Goal: Information Seeking & Learning: Learn about a topic

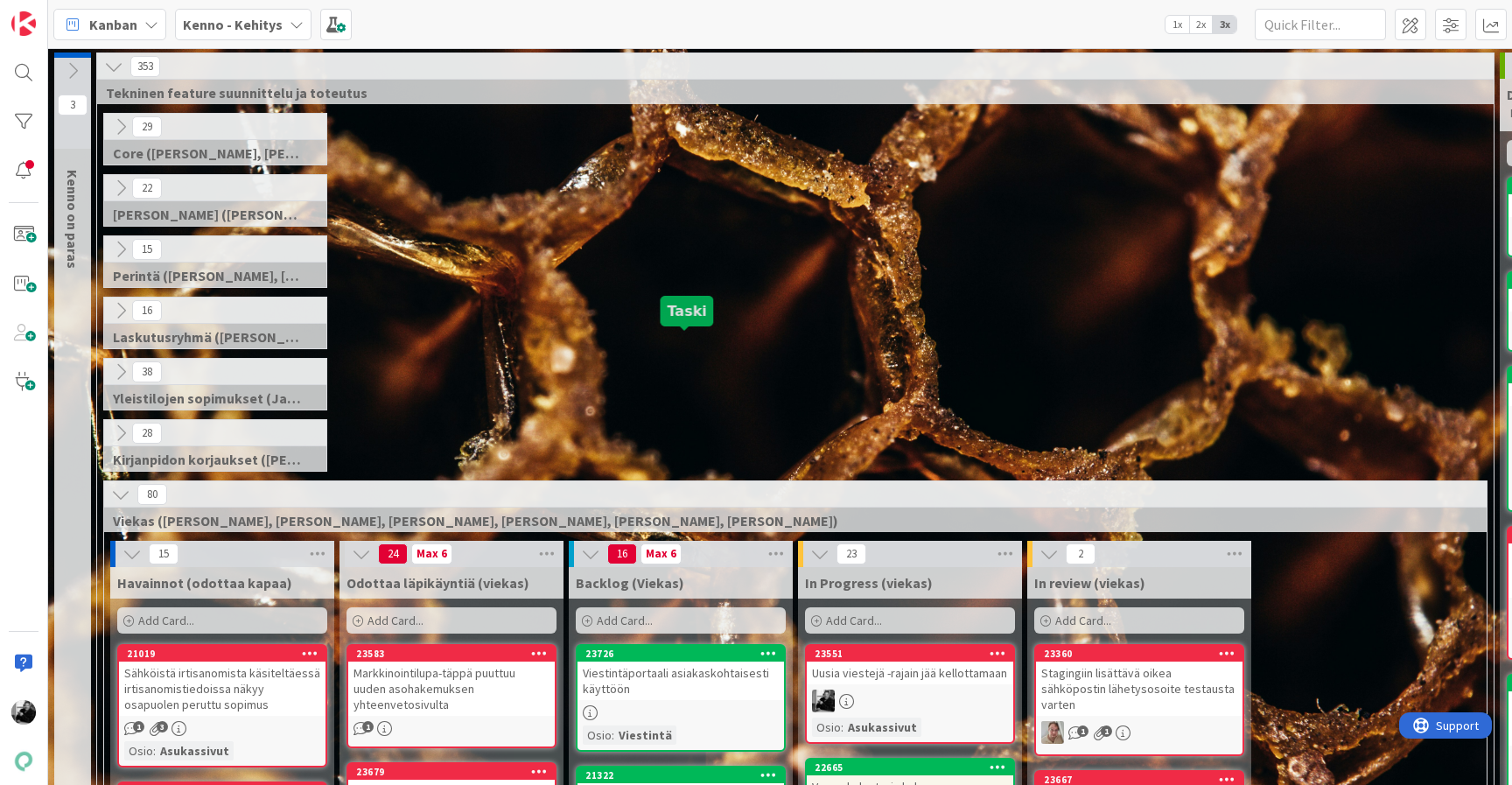
scroll to position [437, 0]
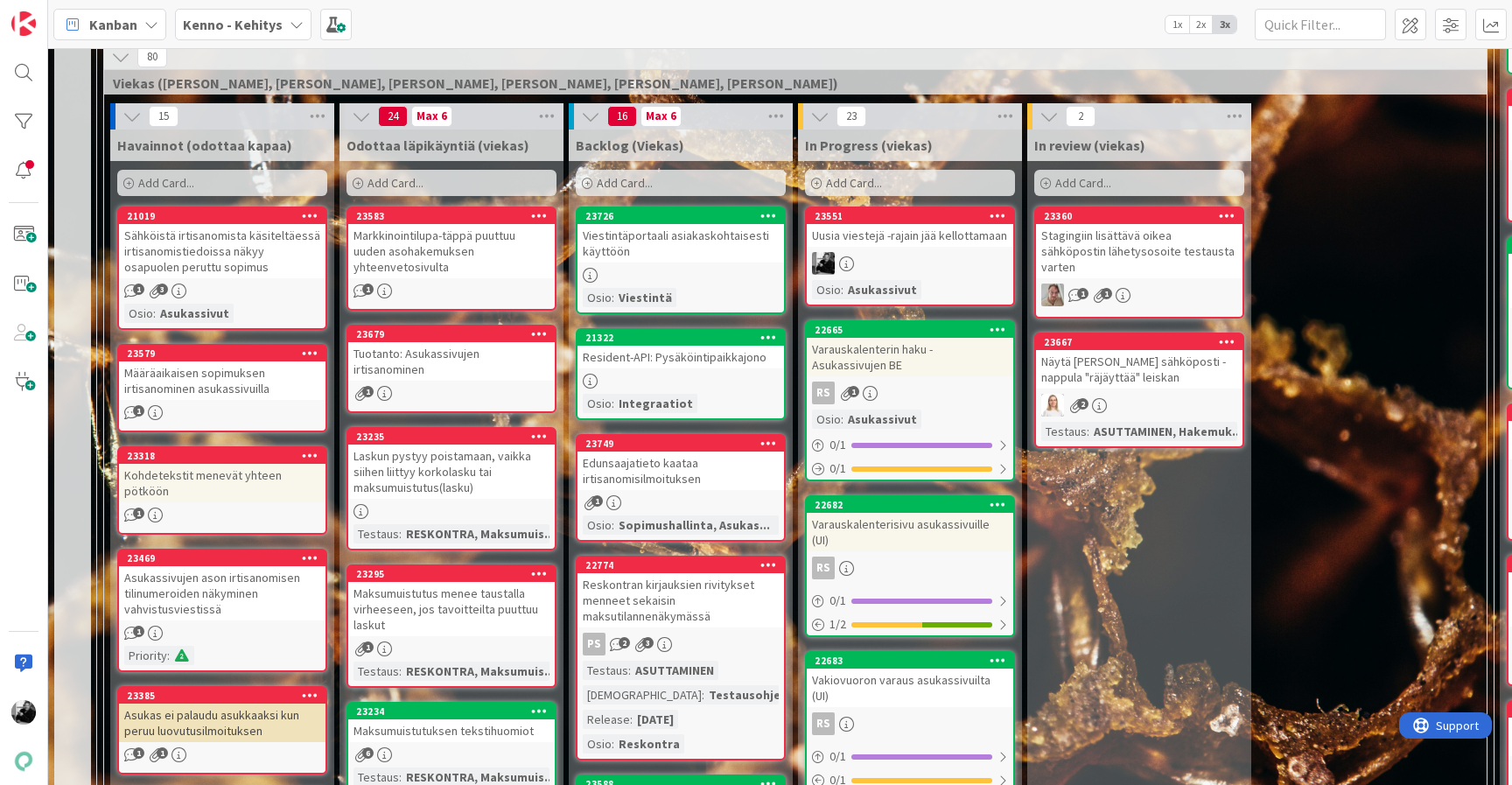
click at [711, 247] on div "Viestintäportaali asiakaskohtaisesti käyttöön" at bounding box center [680, 243] width 206 height 39
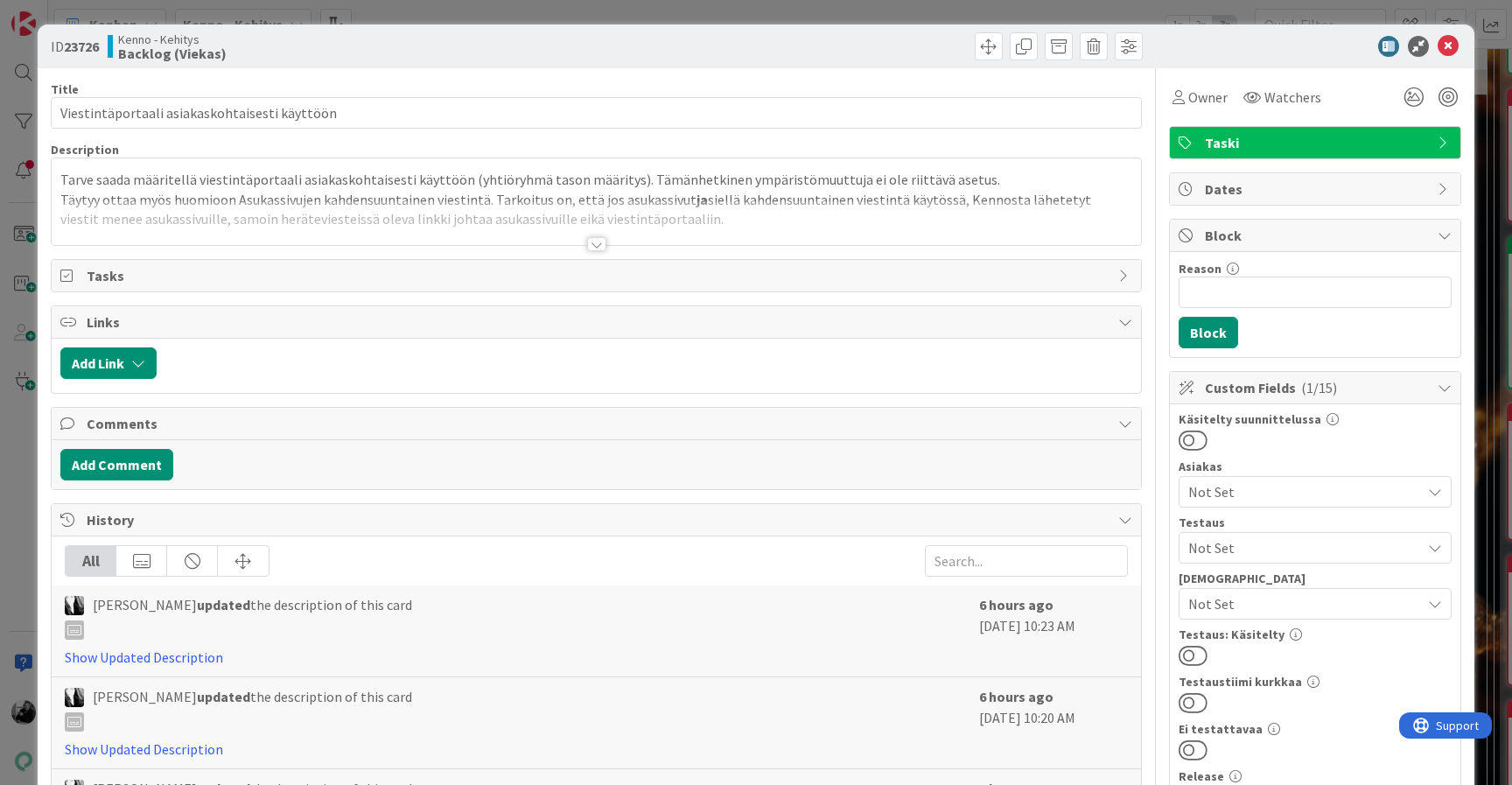
click at [601, 247] on div at bounding box center [596, 244] width 19 height 14
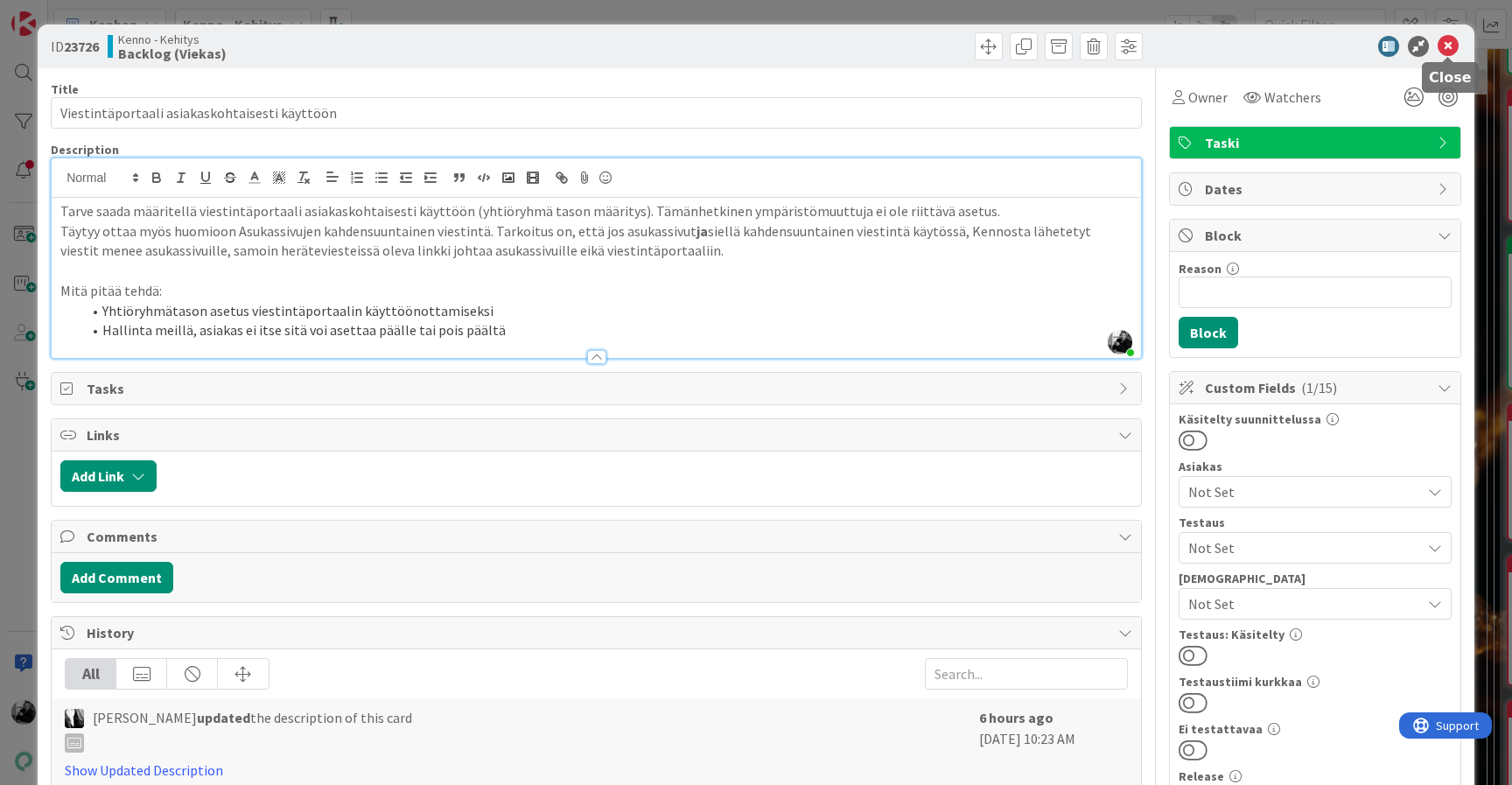
click at [1453, 51] on icon at bounding box center [1448, 46] width 21 height 21
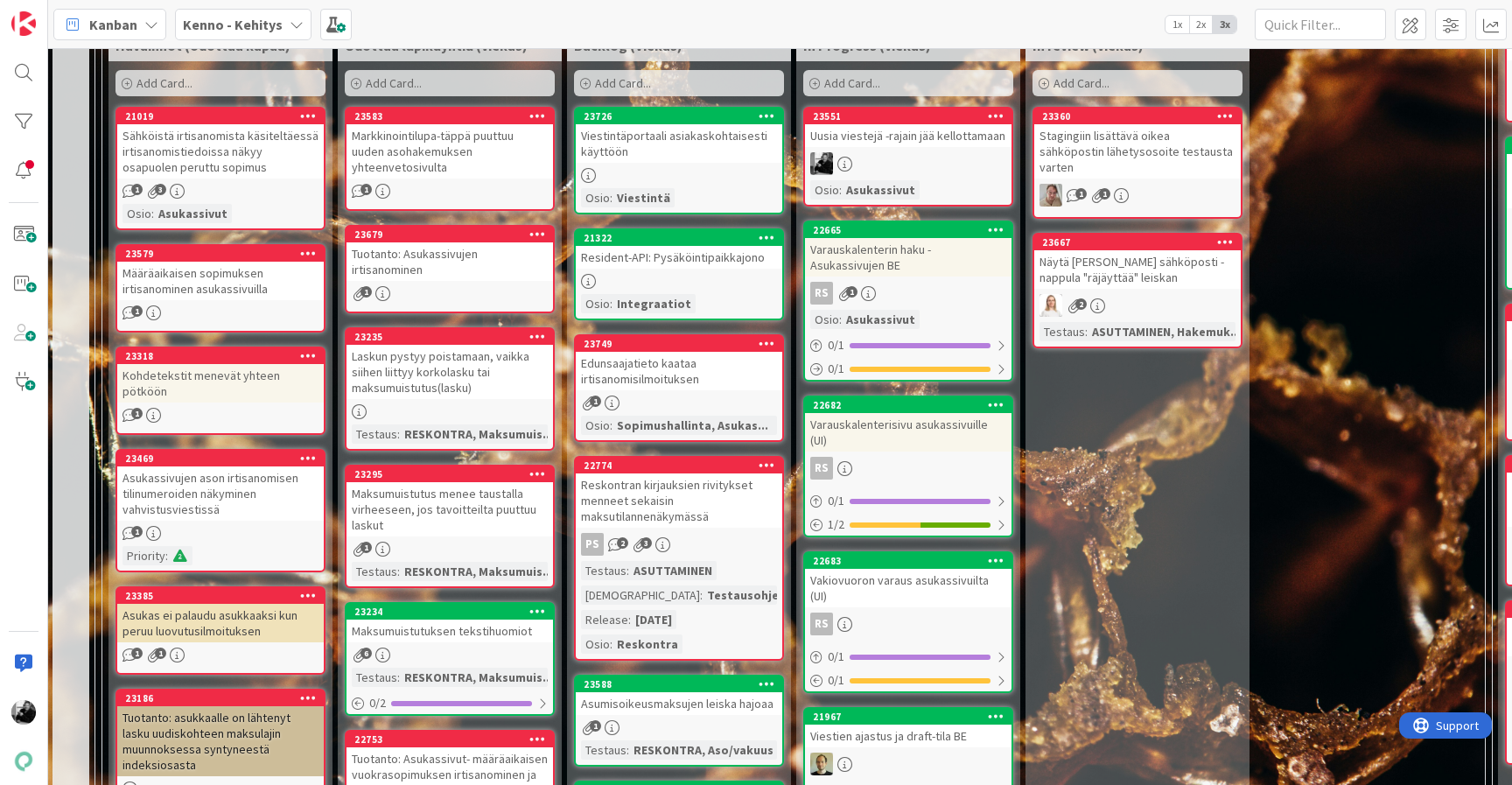
scroll to position [539, 3]
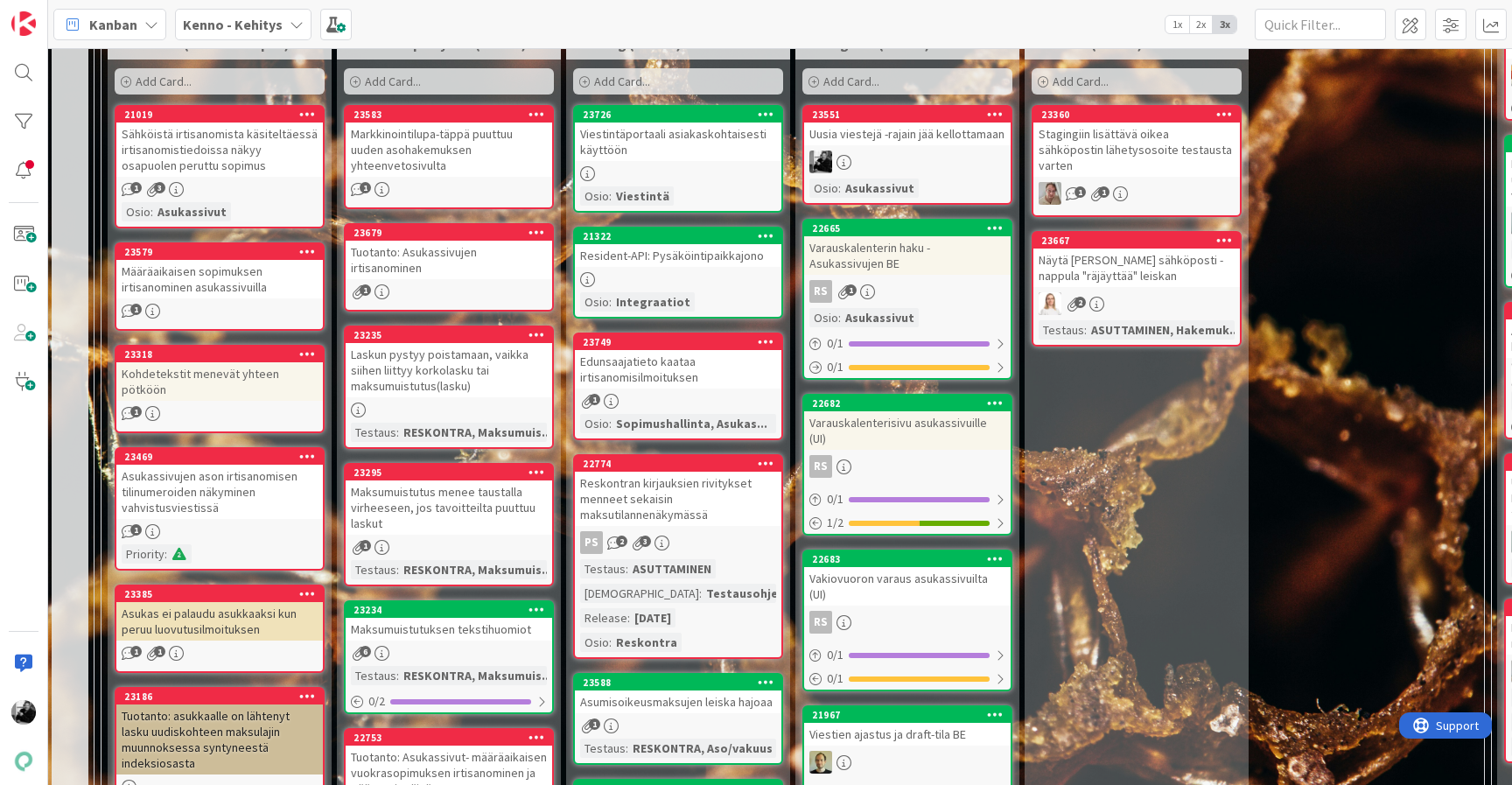
click at [706, 374] on div "Edunsaajatieto kaataa irtisanomisilmoituksen" at bounding box center [678, 369] width 206 height 39
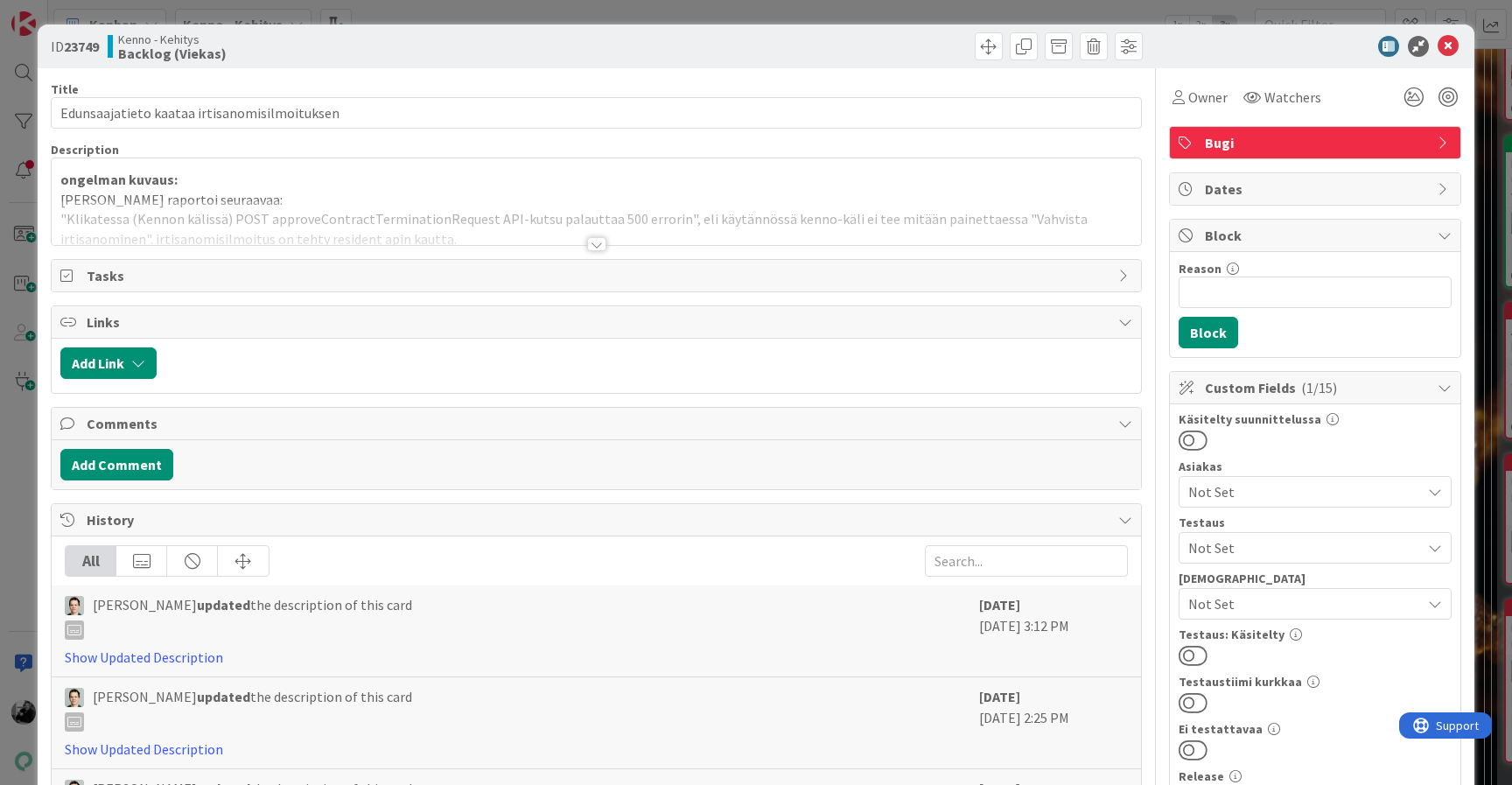
click at [601, 241] on div at bounding box center [596, 244] width 19 height 14
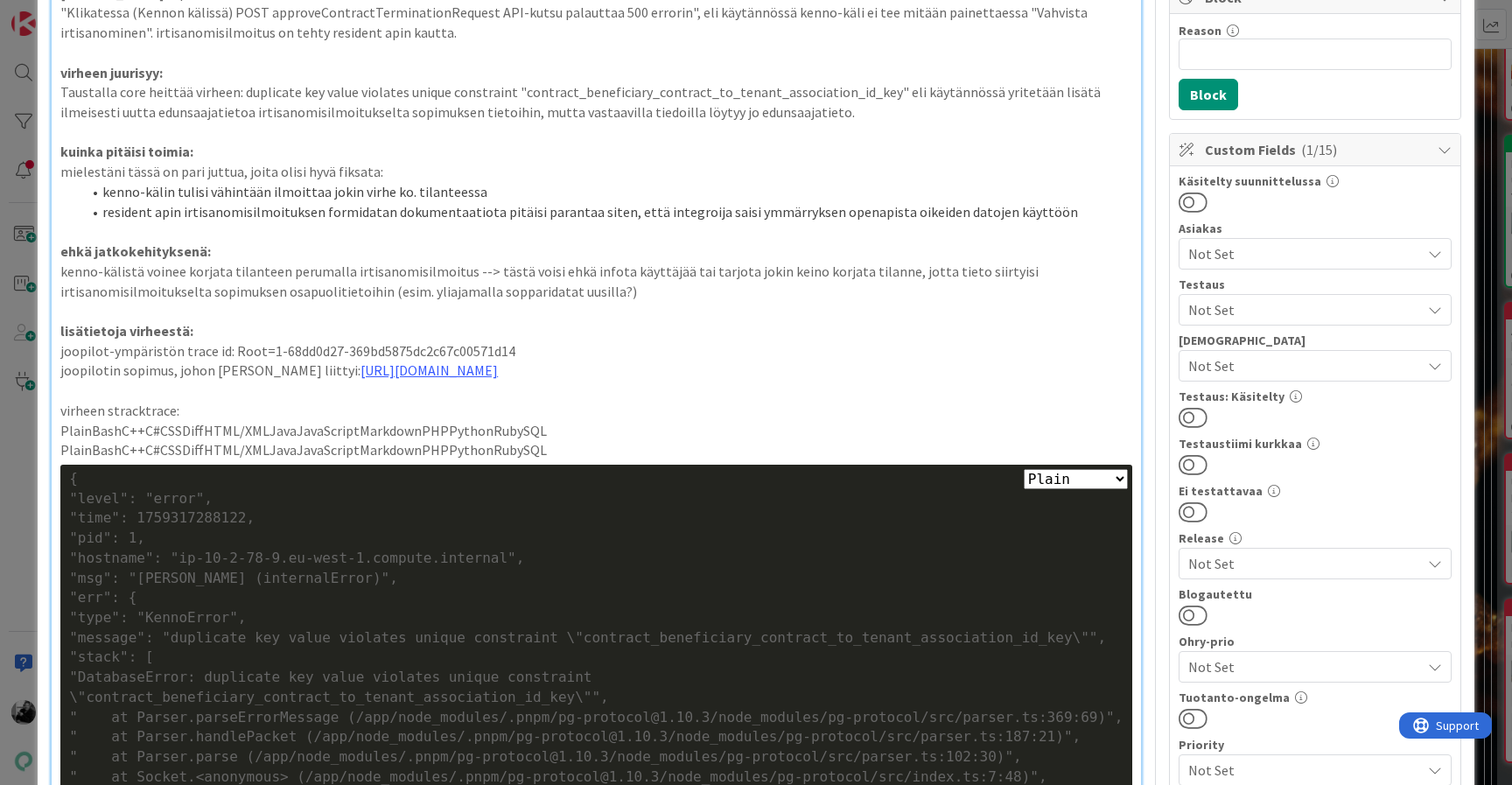
scroll to position [241, 0]
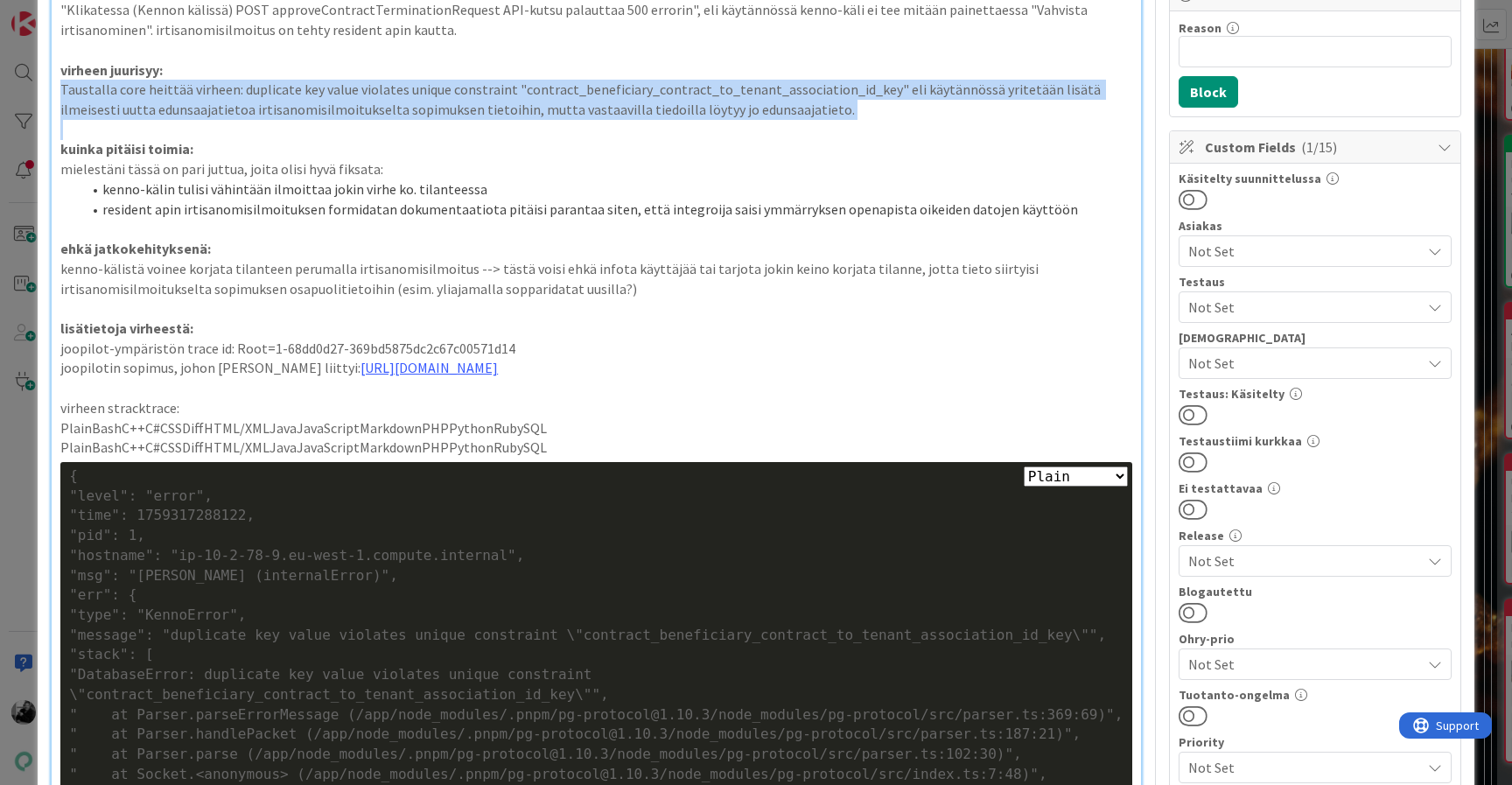
drag, startPoint x: 790, startPoint y: 122, endPoint x: 802, endPoint y: 63, distance: 60.2
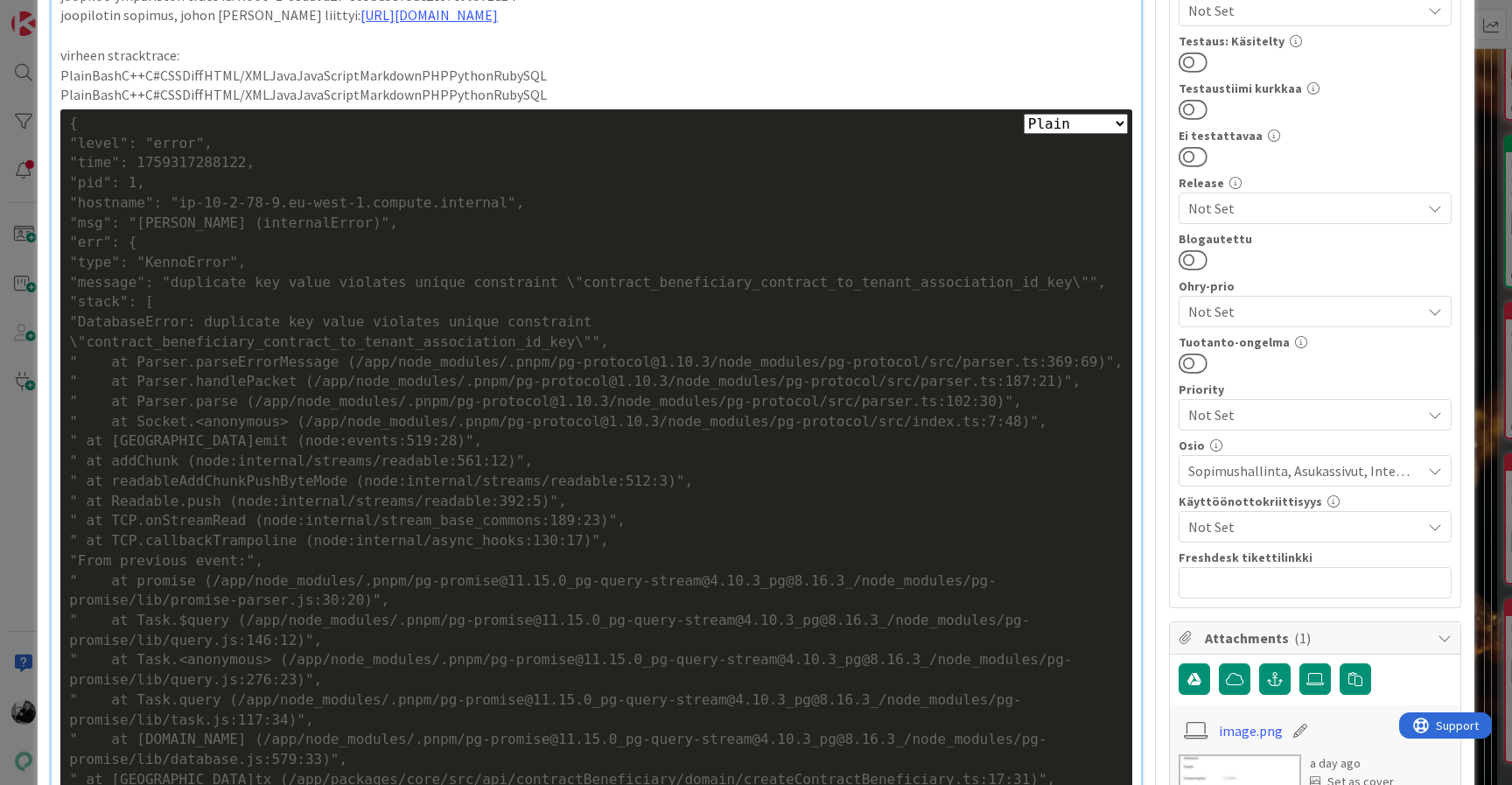
scroll to position [0, 0]
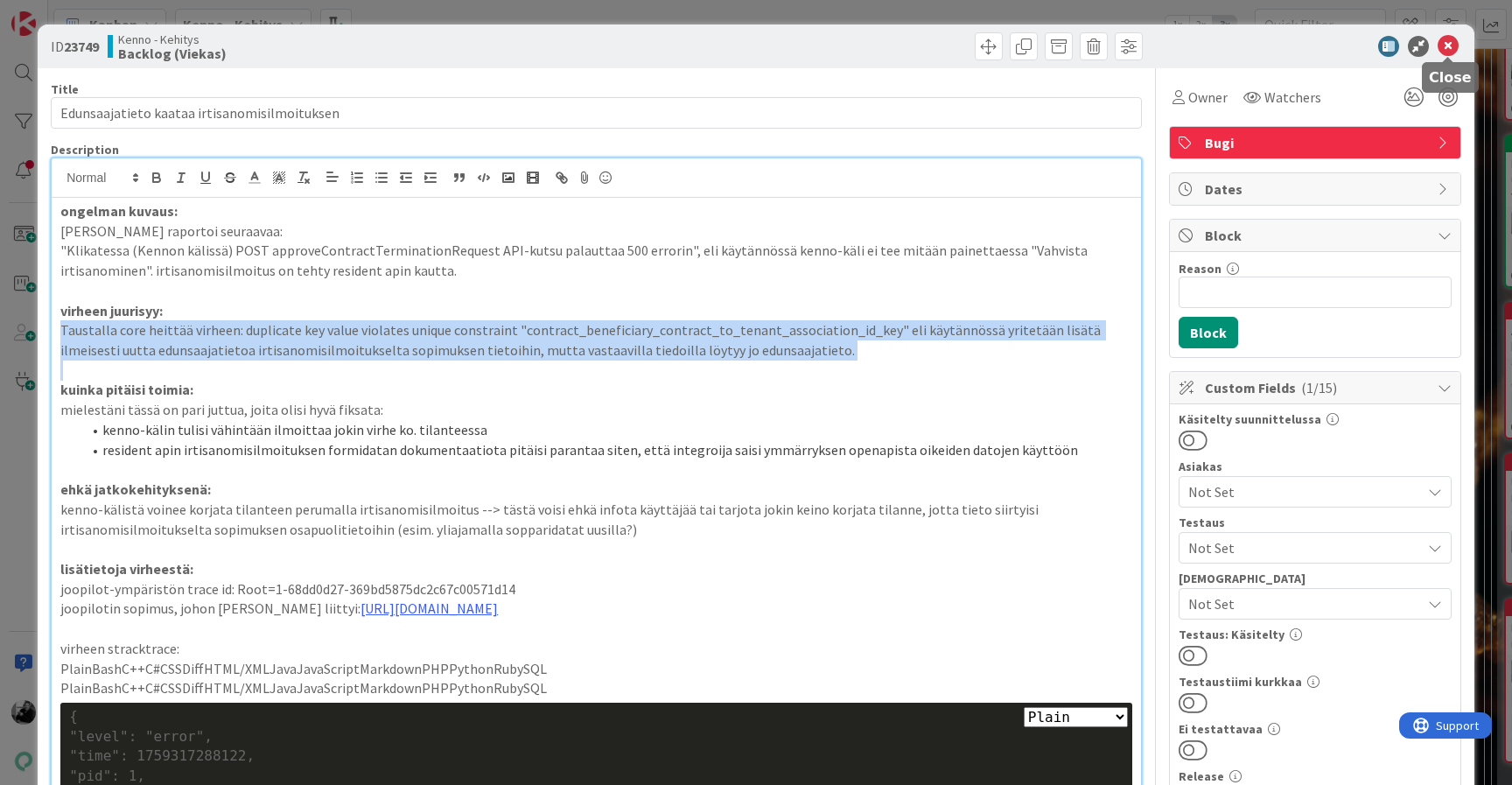
click at [1449, 48] on icon at bounding box center [1448, 46] width 21 height 21
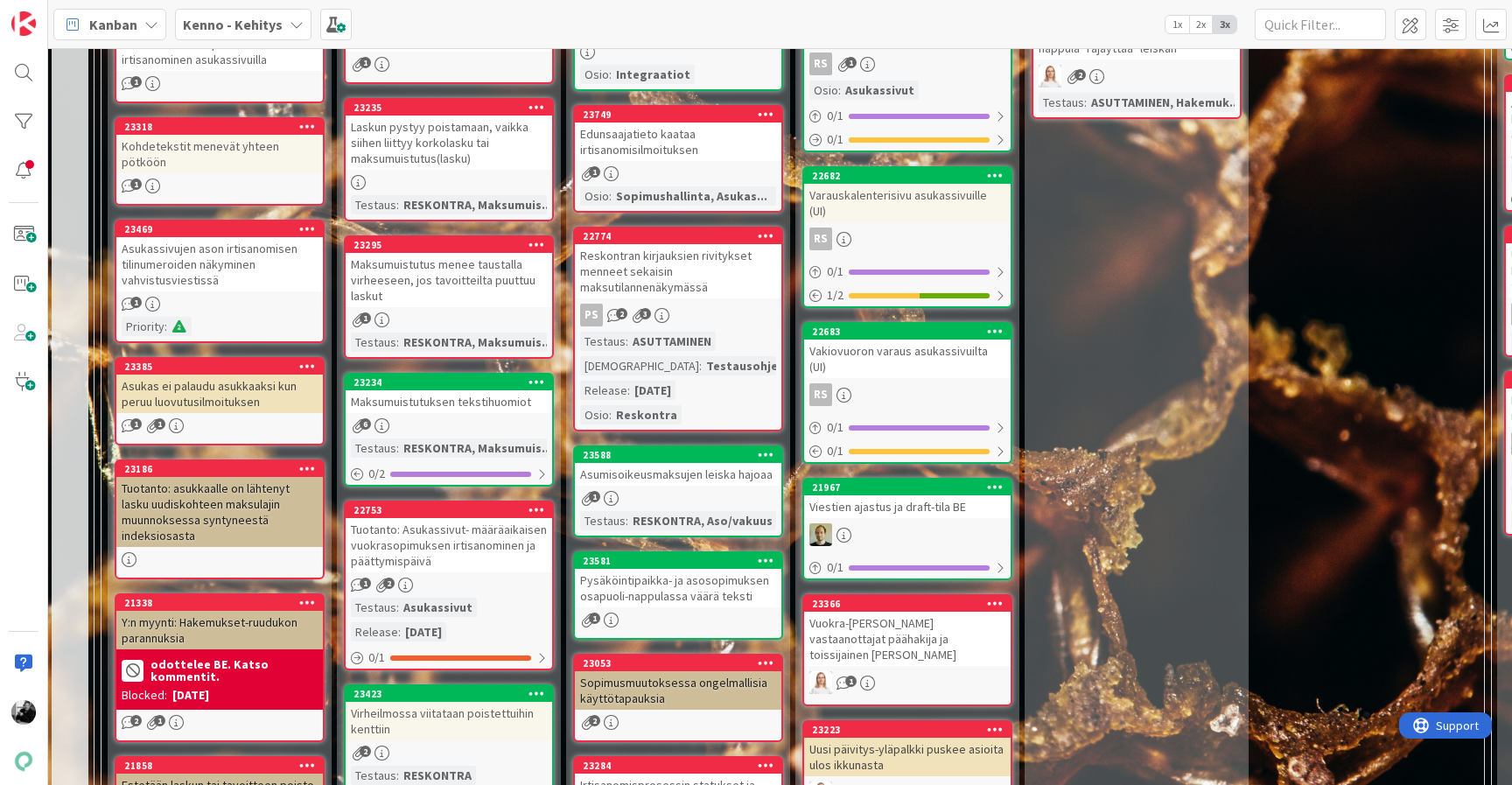
scroll to position [786, 3]
